Goal: Check status: Check status

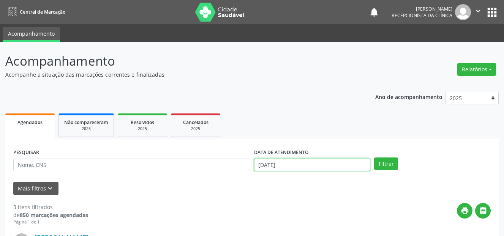
click at [305, 165] on input "[DATE]" at bounding box center [312, 165] width 117 height 13
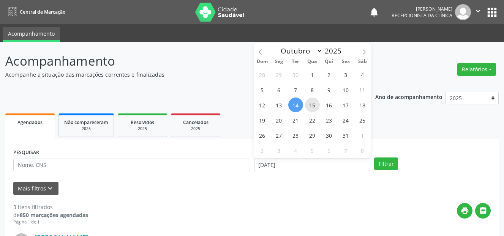
click at [308, 105] on span "15" at bounding box center [312, 105] width 15 height 15
type input "[DATE]"
click at [315, 105] on span "15" at bounding box center [312, 105] width 15 height 15
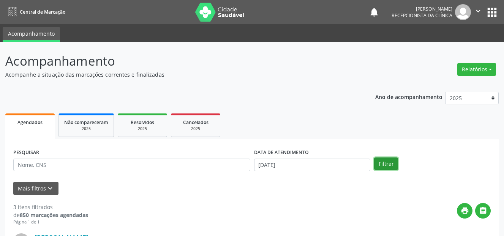
click at [384, 162] on button "Filtrar" at bounding box center [386, 164] width 24 height 13
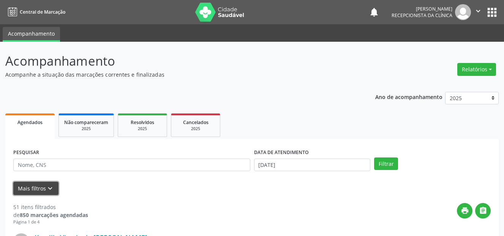
click at [41, 191] on button "Mais filtros keyboard_arrow_down" at bounding box center [35, 188] width 45 height 13
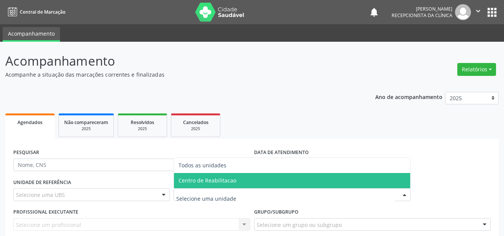
click at [216, 180] on span "Centro de Reabilitacao" at bounding box center [208, 180] width 58 height 7
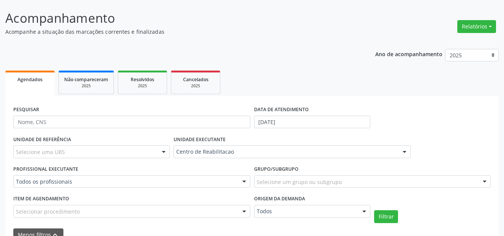
scroll to position [76, 0]
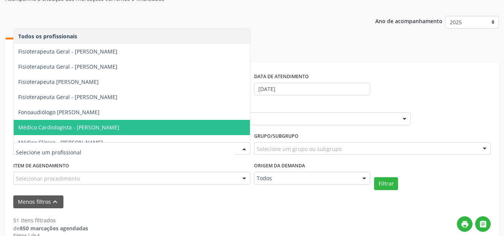
click at [119, 124] on span "Médico Cardiologista - [PERSON_NAME]" at bounding box center [68, 127] width 101 height 7
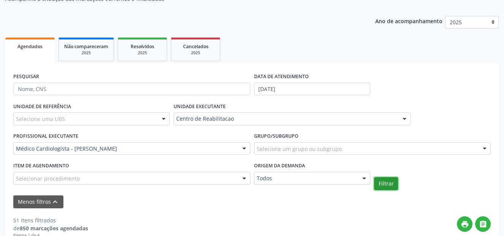
click at [388, 188] on button "Filtrar" at bounding box center [386, 183] width 24 height 13
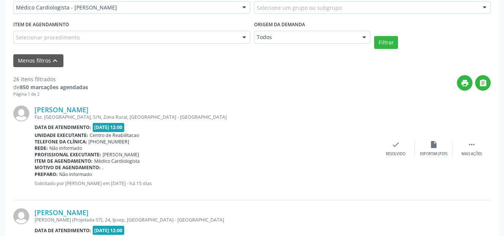
scroll to position [228, 0]
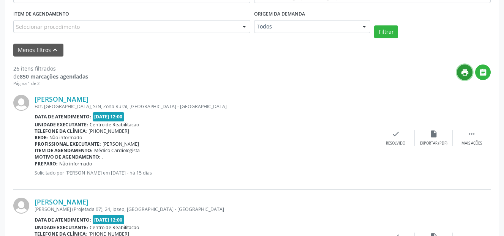
click at [462, 70] on icon "print" at bounding box center [465, 72] width 8 height 8
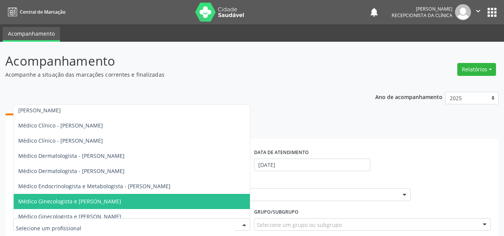
scroll to position [152, 0]
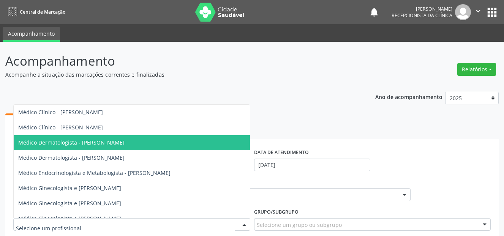
click at [125, 144] on span "Médico Dermatologista - [PERSON_NAME]" at bounding box center [71, 142] width 106 height 7
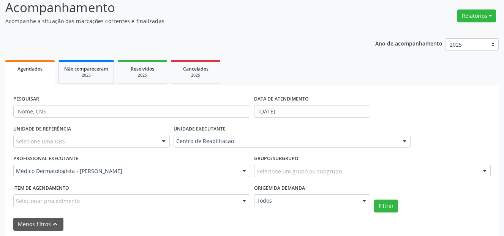
scroll to position [76, 0]
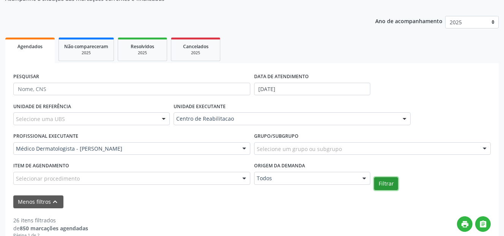
click at [391, 183] on button "Filtrar" at bounding box center [386, 183] width 24 height 13
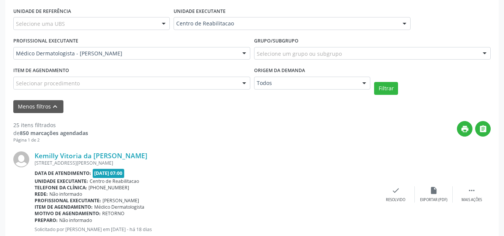
scroll to position [190, 0]
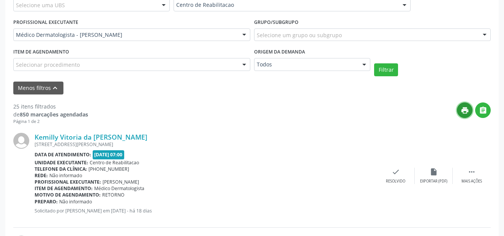
click at [467, 109] on icon "print" at bounding box center [465, 110] width 8 height 8
